Goal: Book appointment/travel/reservation

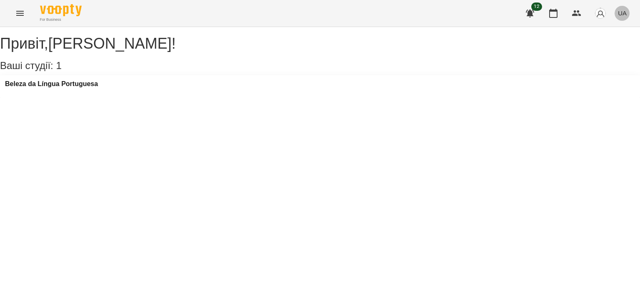
click at [625, 13] on span "UA" at bounding box center [621, 13] width 9 height 9
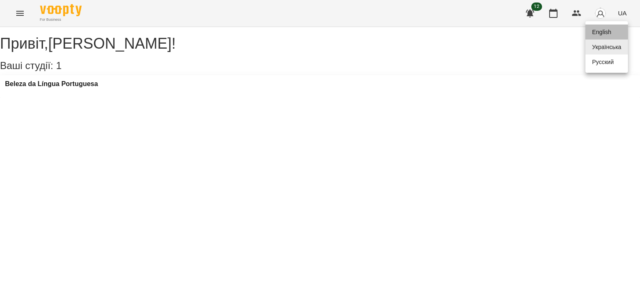
click at [605, 30] on div "English" at bounding box center [606, 32] width 42 height 15
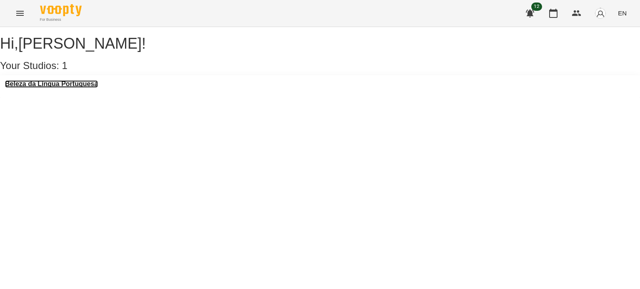
click at [78, 88] on h3 "Beleza da Língua Portuguesa" at bounding box center [51, 83] width 93 height 7
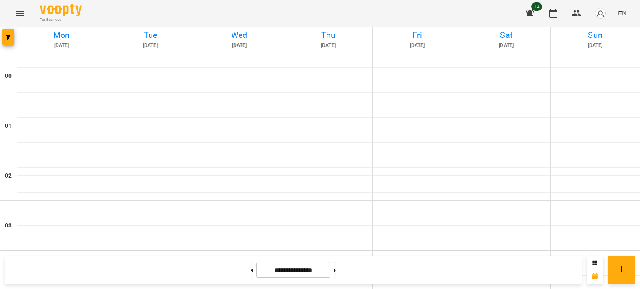
scroll to position [645, 0]
click at [336, 271] on icon at bounding box center [335, 270] width 2 height 3
type input "**********"
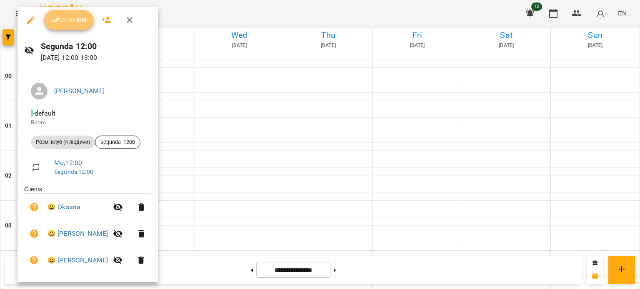
click at [75, 25] on button "Confirm" at bounding box center [68, 20] width 49 height 20
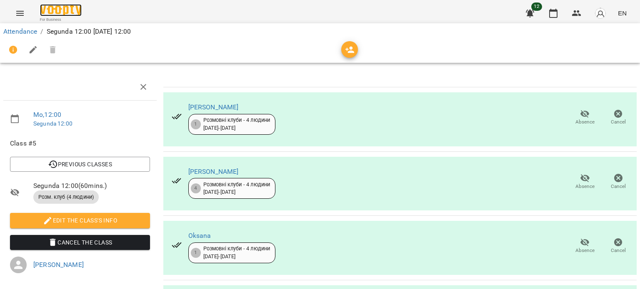
click at [52, 10] on img at bounding box center [61, 10] width 42 height 12
